Goal: Navigation & Orientation: Find specific page/section

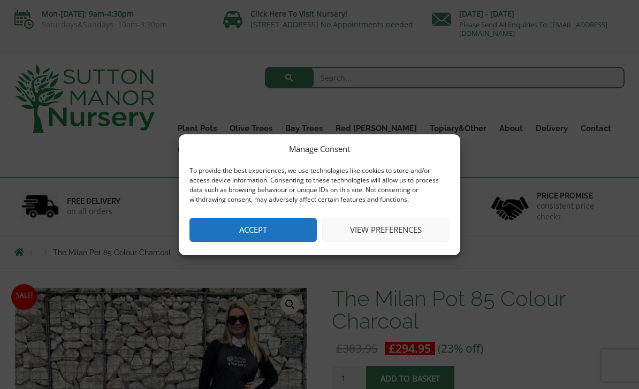
click at [381, 227] on button "View preferences" at bounding box center [385, 230] width 127 height 24
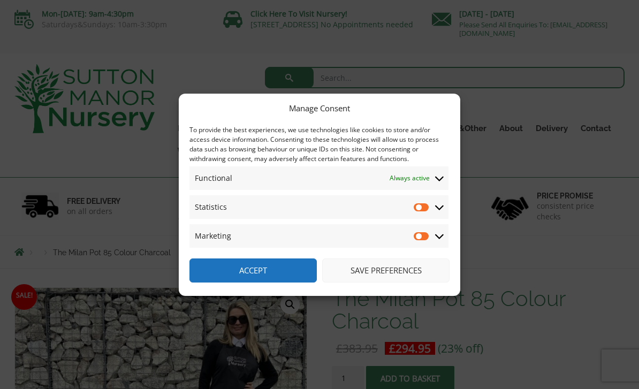
click at [429, 203] on input "Statistics" at bounding box center [421, 207] width 16 height 11
checkbox input "true"
click at [429, 231] on input "Marketing" at bounding box center [421, 236] width 16 height 11
checkbox input "true"
click at [434, 175] on span "Functional Functional Always active" at bounding box center [318, 178] width 259 height 24
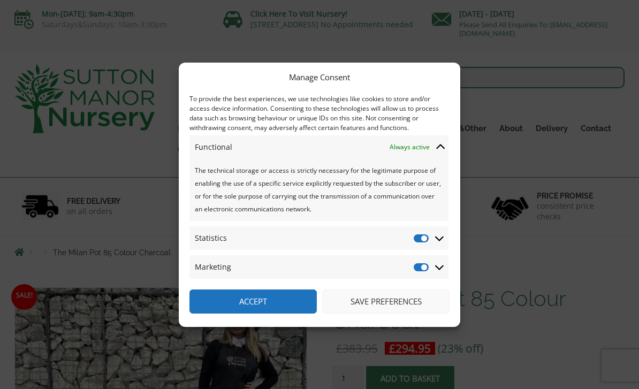
click at [390, 294] on button "Save preferences" at bounding box center [385, 301] width 127 height 24
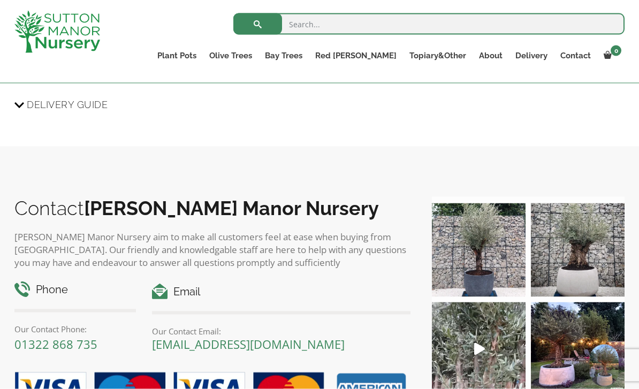
scroll to position [939, 0]
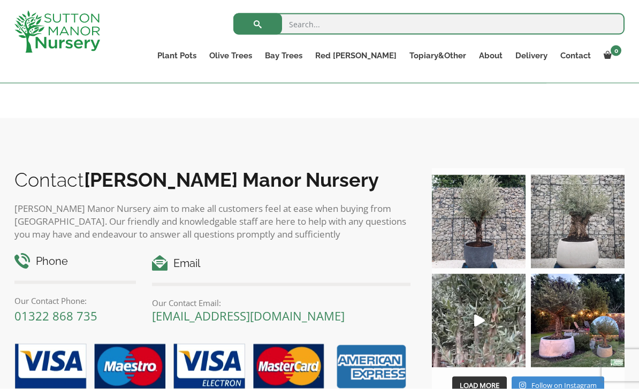
click at [588, 248] on img at bounding box center [578, 222] width 94 height 94
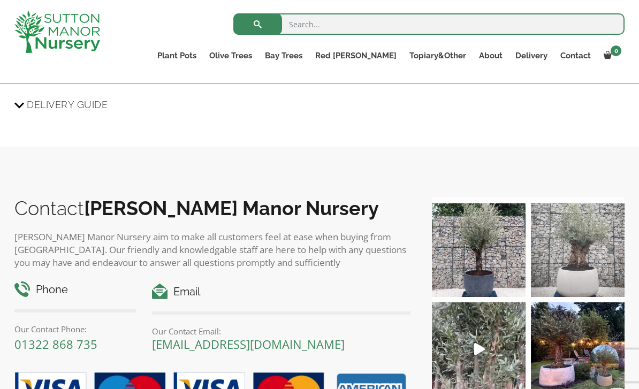
scroll to position [910, 0]
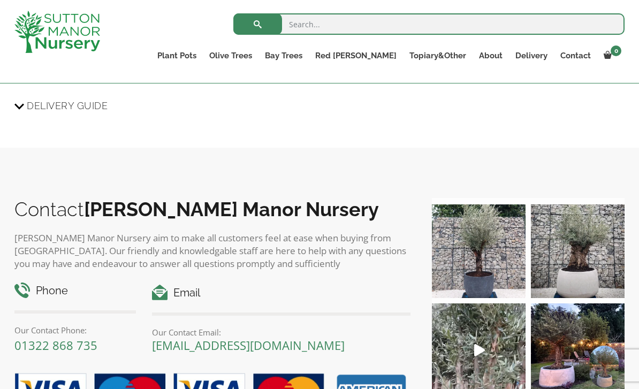
click at [0, 0] on link "Buxus Sempervirens" at bounding box center [0, 0] width 0 height 0
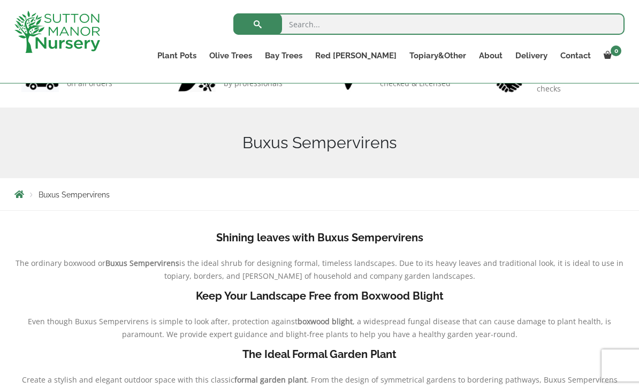
scroll to position [87, 0]
click at [0, 0] on link "Squares And Troughs" at bounding box center [0, 0] width 0 height 0
